Goal: Task Accomplishment & Management: Use online tool/utility

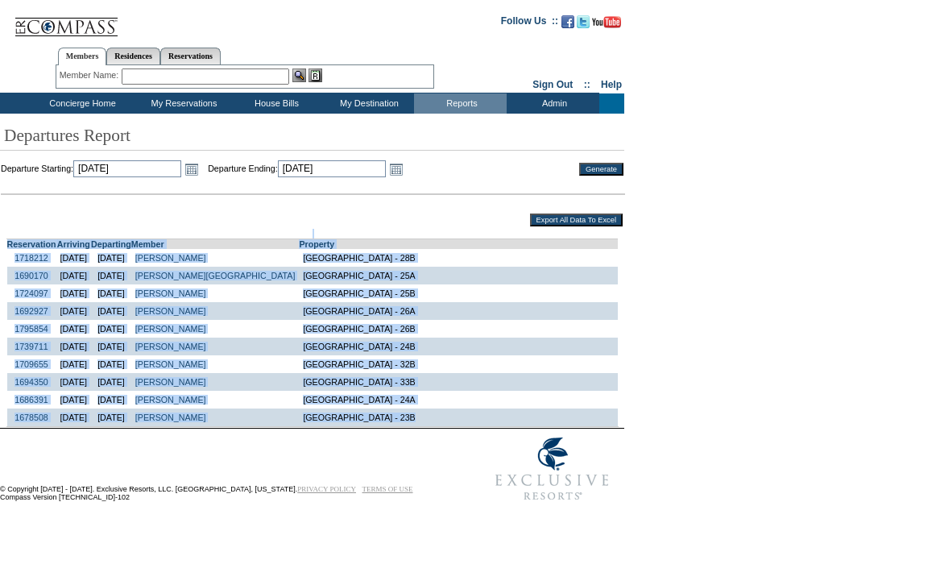
drag, startPoint x: 17, startPoint y: 230, endPoint x: 425, endPoint y: 421, distance: 450.3
click at [425, 421] on table "Reservation Arriving Departing Member Property 1718212 [DATE] [DATE] [PERSON_NA…" at bounding box center [312, 328] width 625 height 200
copy td "Reservation Arriving Departing Member Property 1718212 [DATE] [DATE] [PERSON_NA…"
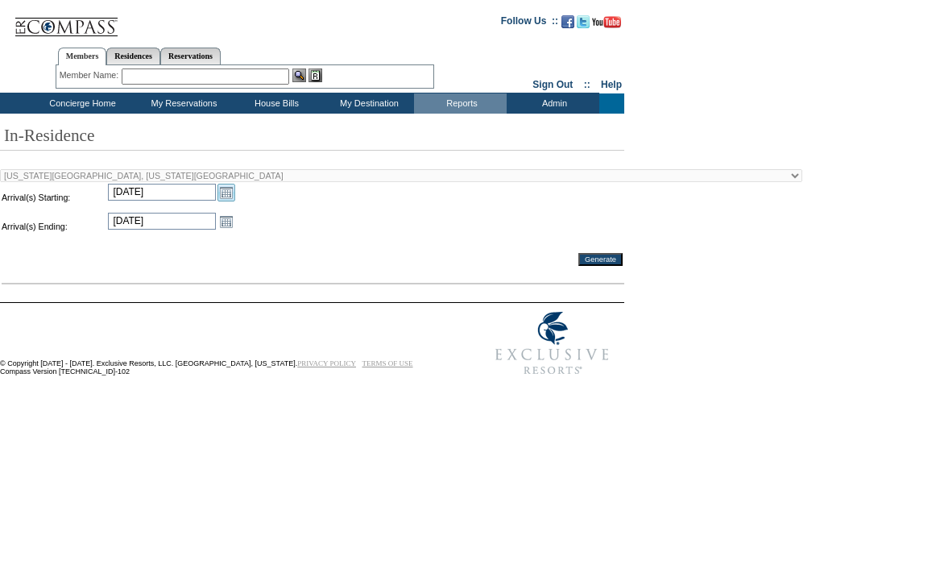
click at [226, 195] on link "Open the calendar popup." at bounding box center [227, 193] width 18 height 18
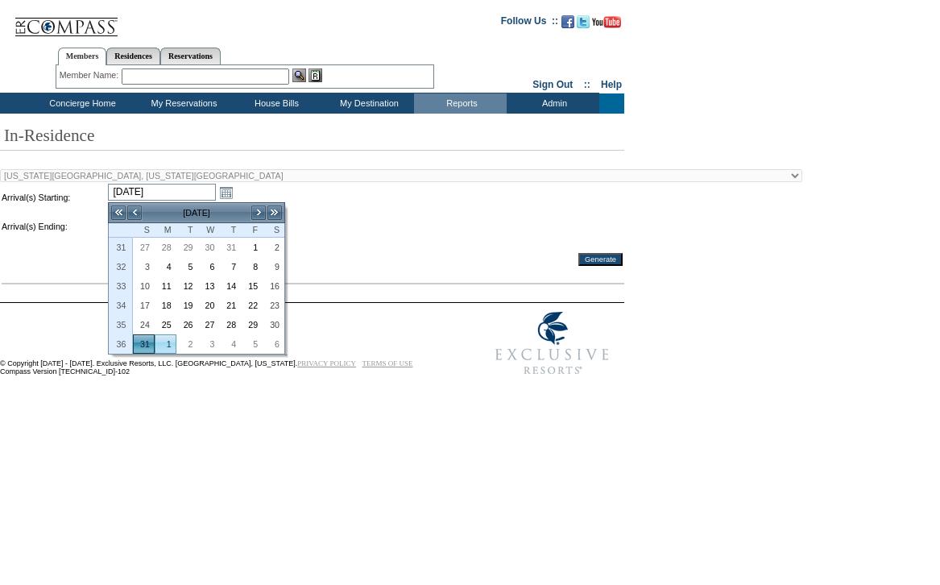
click at [168, 346] on link "1" at bounding box center [166, 344] width 20 height 18
type input "[DATE]"
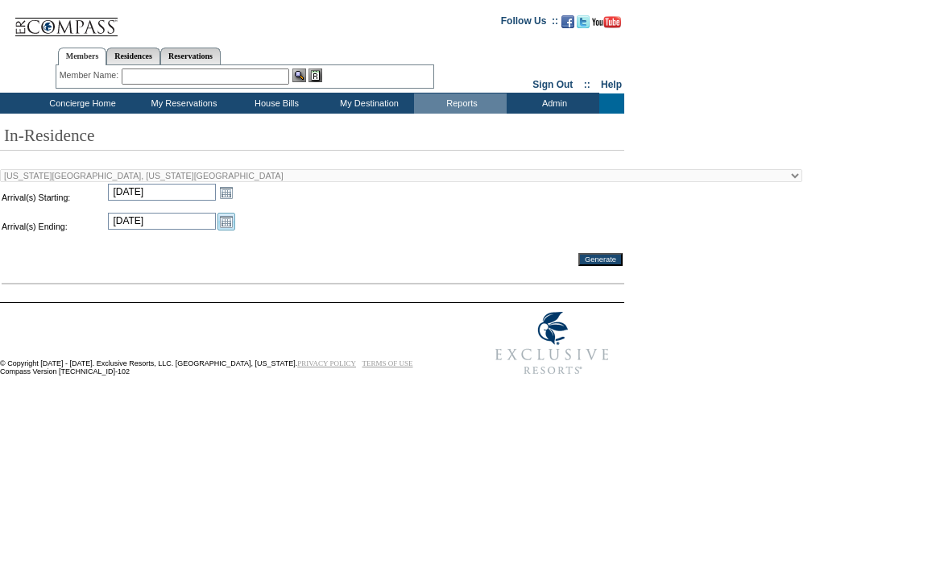
click at [230, 223] on link "Open the calendar popup." at bounding box center [227, 222] width 18 height 18
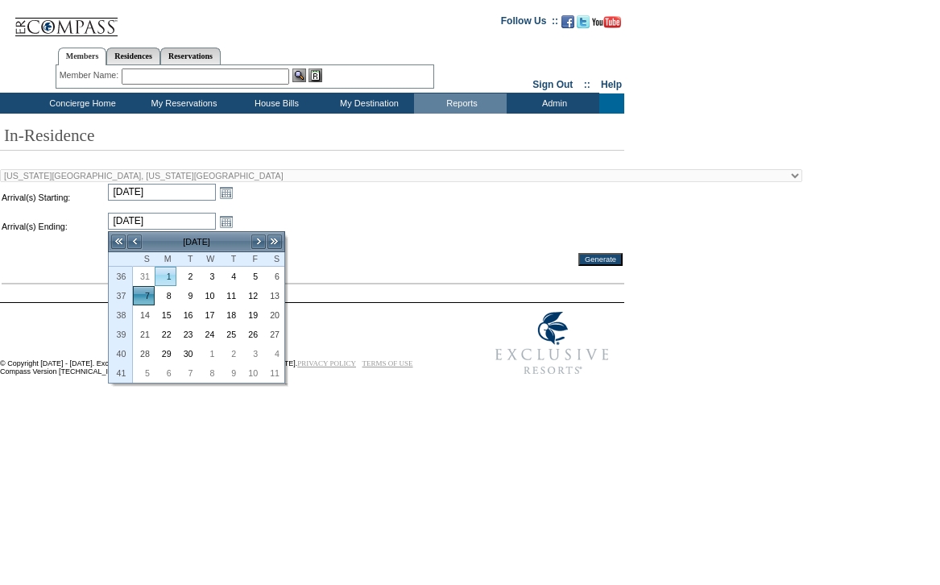
click at [173, 276] on link "1" at bounding box center [166, 277] width 20 height 18
type input "[DATE]"
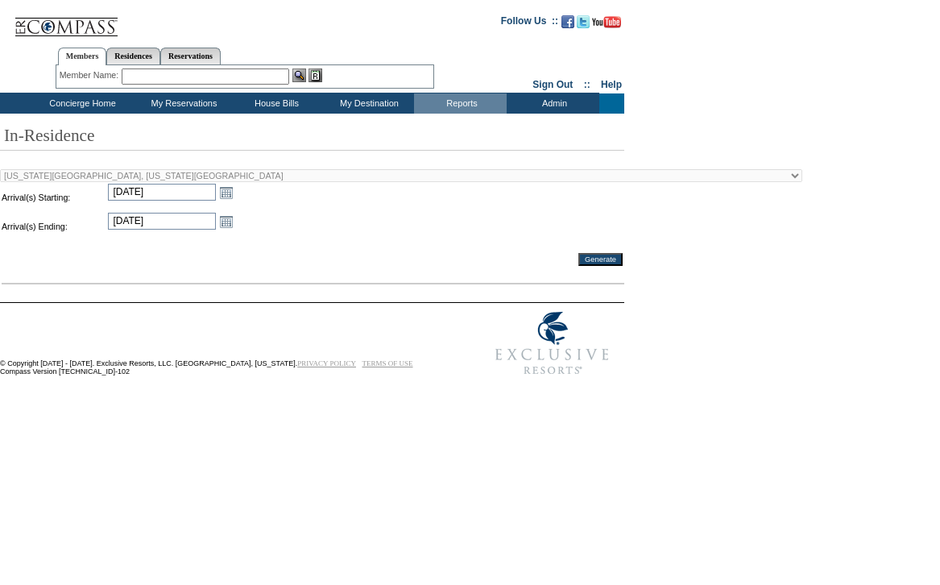
click at [605, 259] on input "Generate" at bounding box center [601, 259] width 44 height 13
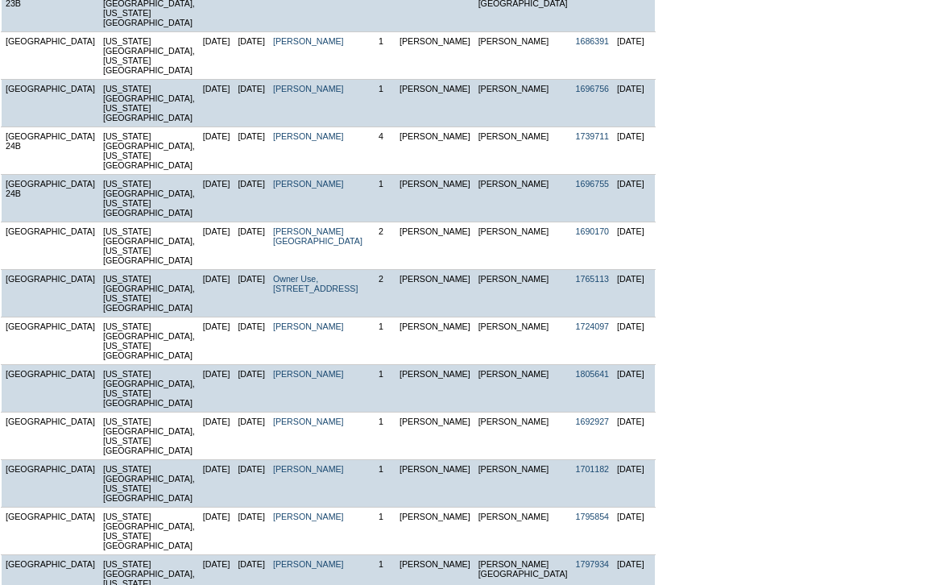
scroll to position [805, 0]
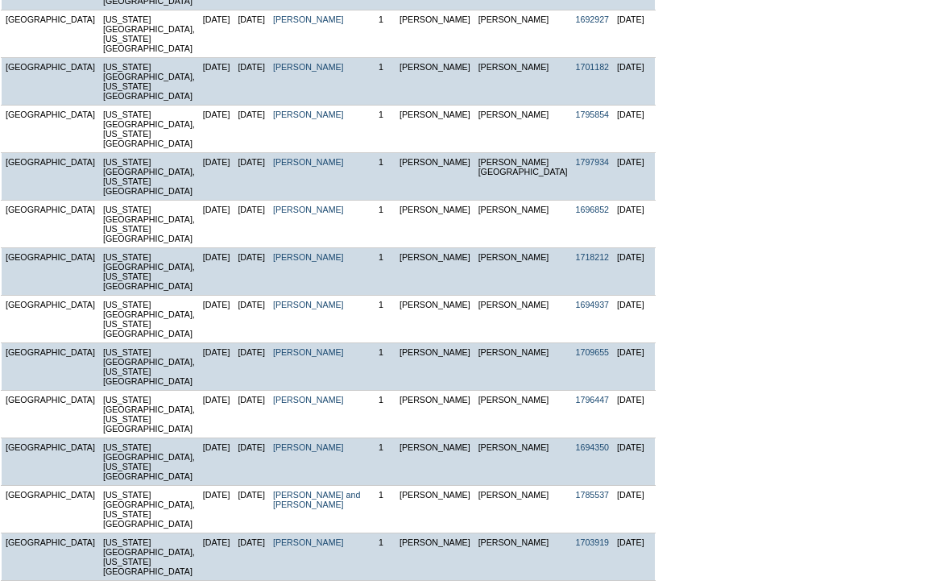
drag, startPoint x: 7, startPoint y: 209, endPoint x: 659, endPoint y: 470, distance: 702.3
click at [662, 470] on div "In-Residence at [US_STATE][GEOGRAPHIC_DATA], [US_STATE][GEOGRAPHIC_DATA] for [D…" at bounding box center [467, 87] width 935 height 1180
copy table
